Goal: Task Accomplishment & Management: Manage account settings

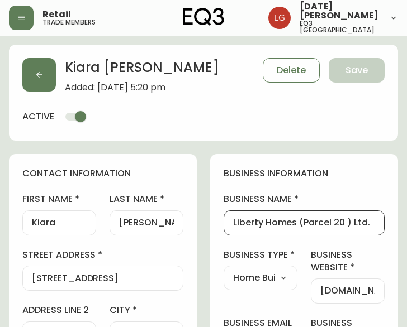
select select "BC"
select select "CA"
select select "CA_EN"
select select "Other"
select select "Home Builder"
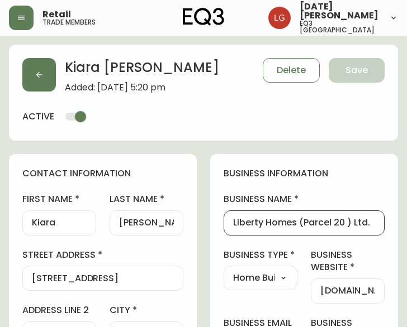
select select "cjw10z96p001r6gs00juufhhe"
select select "false"
click at [27, 80] on button "button" at bounding box center [39, 75] width 34 height 34
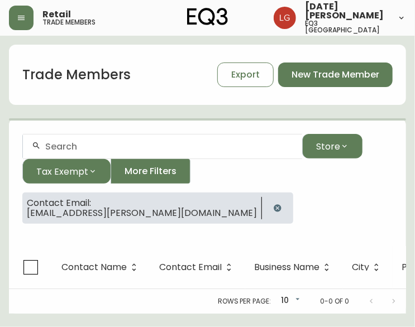
drag, startPoint x: 182, startPoint y: 211, endPoint x: 151, endPoint y: 196, distance: 34.2
click at [274, 211] on icon "button" at bounding box center [277, 207] width 7 height 7
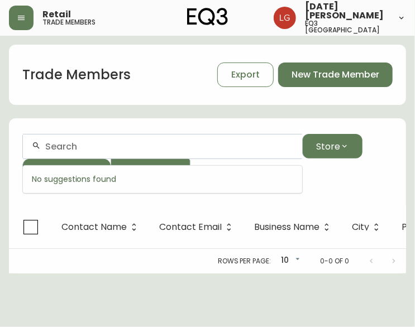
click at [88, 146] on input "text" at bounding box center [169, 146] width 248 height 11
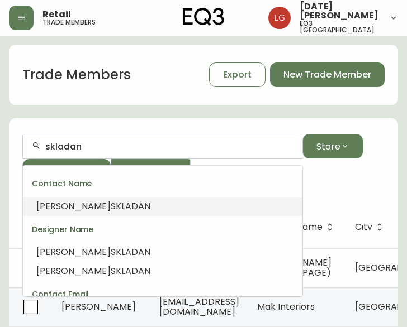
click at [111, 208] on span "SKLADAN" at bounding box center [131, 206] width 40 height 13
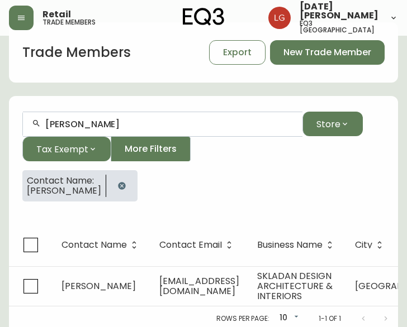
scroll to position [34, 0]
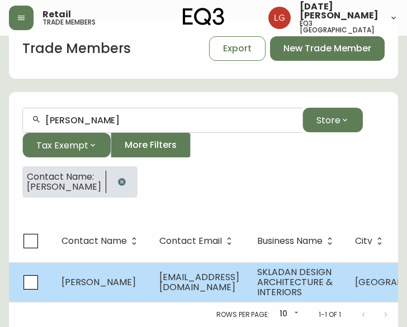
type input "NICHOLE SKLADAN"
click at [121, 266] on td "NICHOLE SKLADAN" at bounding box center [102, 283] width 98 height 40
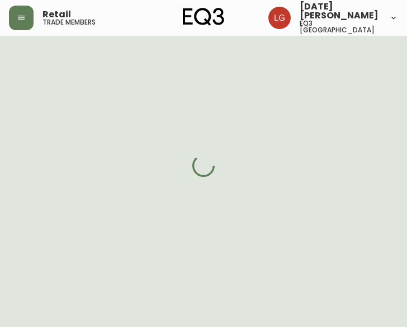
select select "BC"
select select "CA"
select select "CA_EN"
select select "Other"
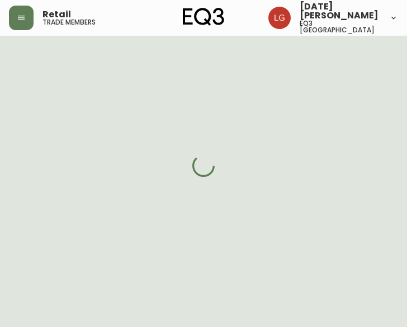
select select "cjw10z96p001r6gs00juufhhe"
select select "false"
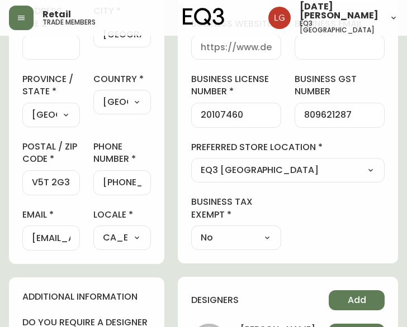
scroll to position [313, 0]
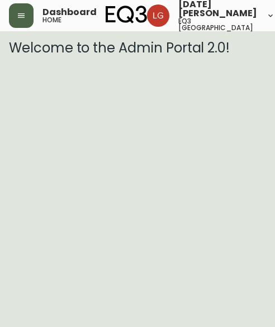
click at [21, 14] on icon "button" at bounding box center [21, 15] width 9 height 9
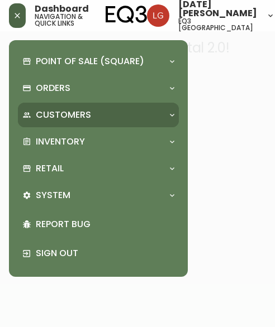
click at [118, 113] on div "Customers" at bounding box center [92, 115] width 141 height 12
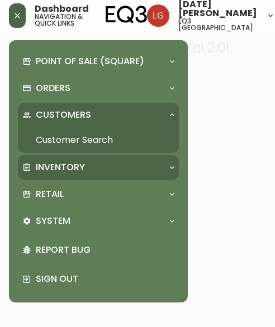
click at [99, 160] on div "Inventory" at bounding box center [98, 167] width 161 height 25
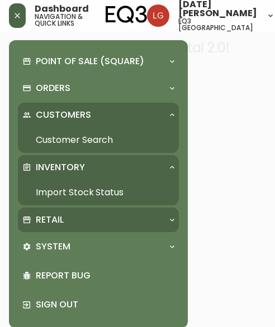
click at [98, 221] on div "Retail" at bounding box center [92, 220] width 141 height 12
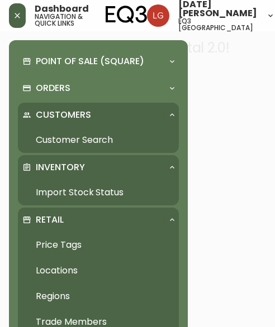
click at [62, 319] on link "Trade Members" at bounding box center [98, 322] width 161 height 26
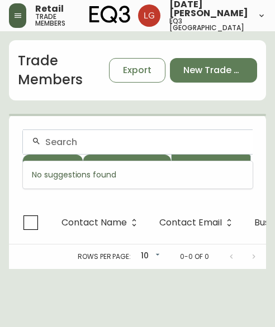
click at [47, 143] on input "text" at bounding box center [144, 142] width 198 height 11
paste input "[PERSON_NAME] ARCHITECTS"
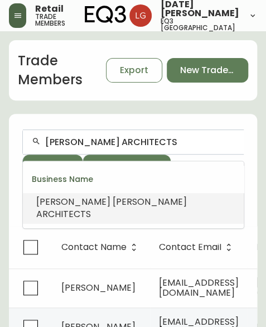
click at [73, 207] on span "[PERSON_NAME]" at bounding box center [73, 201] width 74 height 13
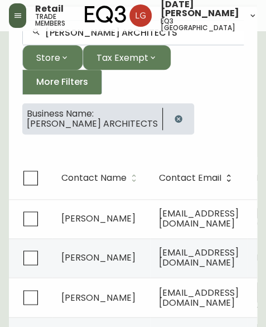
scroll to position [54, 0]
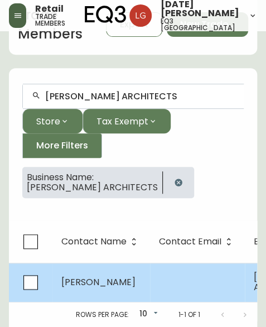
type input "[PERSON_NAME] ARCHITECTS"
click at [100, 276] on span "[PERSON_NAME]" at bounding box center [98, 282] width 74 height 13
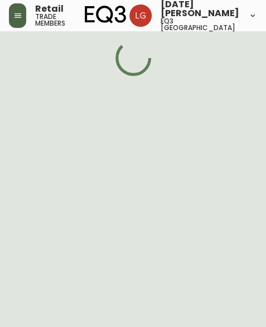
select select "BC"
select select "CA"
select select "CA_EN"
select select "Other"
select select "false"
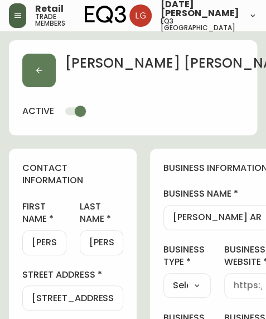
type input "EQ3 [GEOGRAPHIC_DATA]"
select select "cjw10z96p001r6gs00juufhhe"
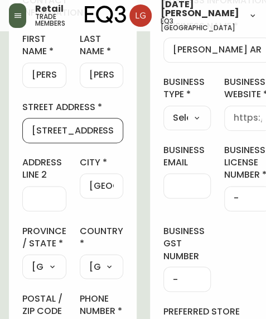
scroll to position [0, 30]
drag, startPoint x: 32, startPoint y: 126, endPoint x: 151, endPoint y: 152, distance: 121.8
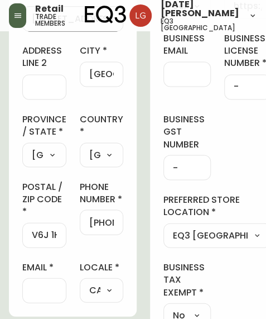
scroll to position [335, 0]
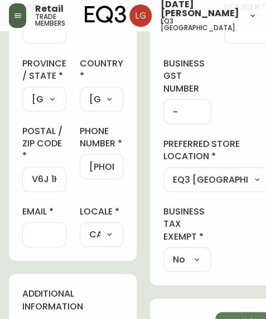
click at [37, 176] on input "V6J 1H3" at bounding box center [44, 179] width 25 height 11
drag, startPoint x: 34, startPoint y: 175, endPoint x: 76, endPoint y: 184, distance: 43.0
click at [76, 184] on div "first name [PERSON_NAME] name [PERSON_NAME][GEOGRAPHIC_DATA] address [STREET_AD…" at bounding box center [72, 55] width 101 height 381
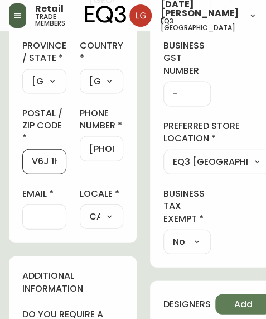
scroll to position [335, 0]
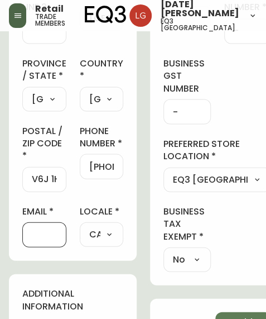
click at [40, 229] on input "email" at bounding box center [44, 234] width 25 height 11
click at [259, 218] on div "business information business name [PERSON_NAME] ARCHITECTS business type Selec…" at bounding box center [217, 48] width 135 height 471
